Goal: Book appointment/travel/reservation

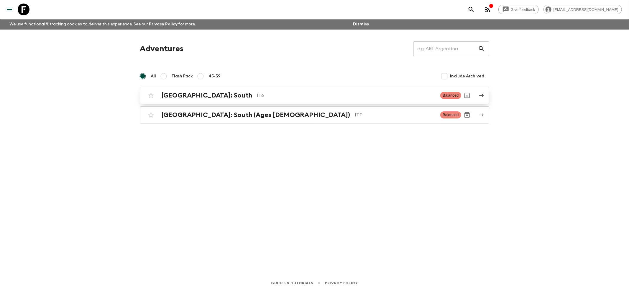
click at [168, 101] on div "[GEOGRAPHIC_DATA]: South IT6 Balanced" at bounding box center [303, 95] width 316 height 12
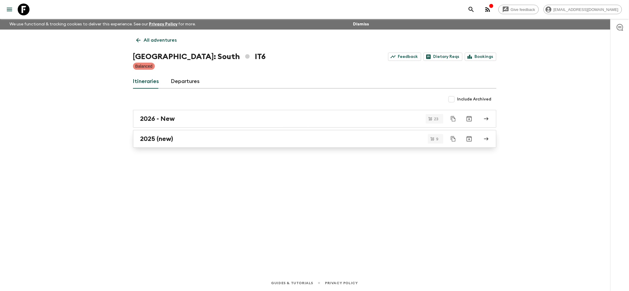
click at [151, 137] on h2 "2025 (new)" at bounding box center [156, 139] width 33 height 8
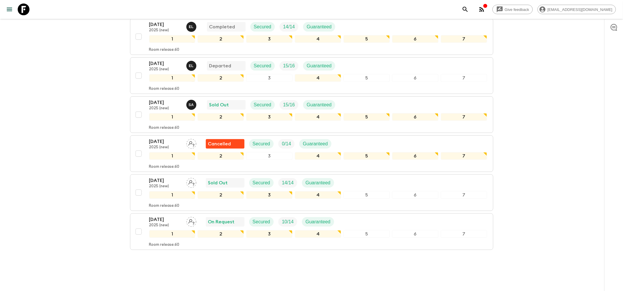
scroll to position [241, 0]
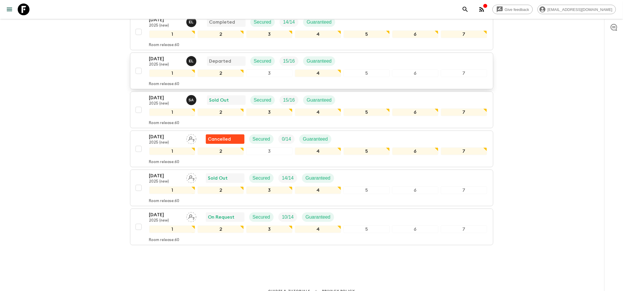
click at [161, 55] on p "[DATE]" at bounding box center [165, 58] width 32 height 7
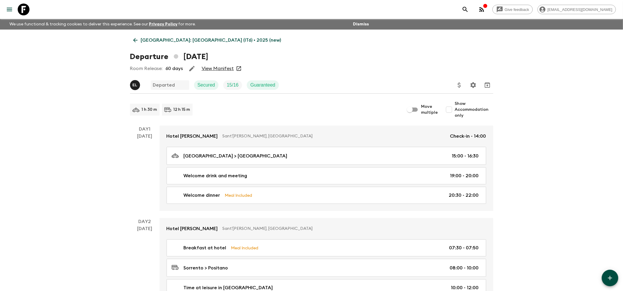
click at [135, 41] on icon at bounding box center [135, 40] width 6 height 6
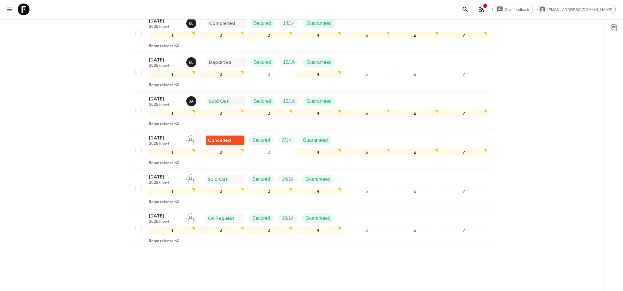
scroll to position [241, 0]
click at [157, 55] on p "[DATE]" at bounding box center [165, 58] width 32 height 7
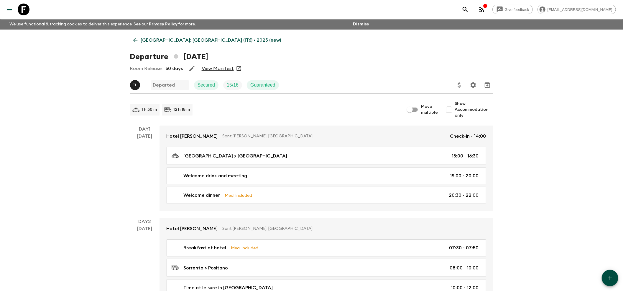
click at [219, 70] on link "View Manifest" at bounding box center [218, 68] width 32 height 6
